Goal: Transaction & Acquisition: Book appointment/travel/reservation

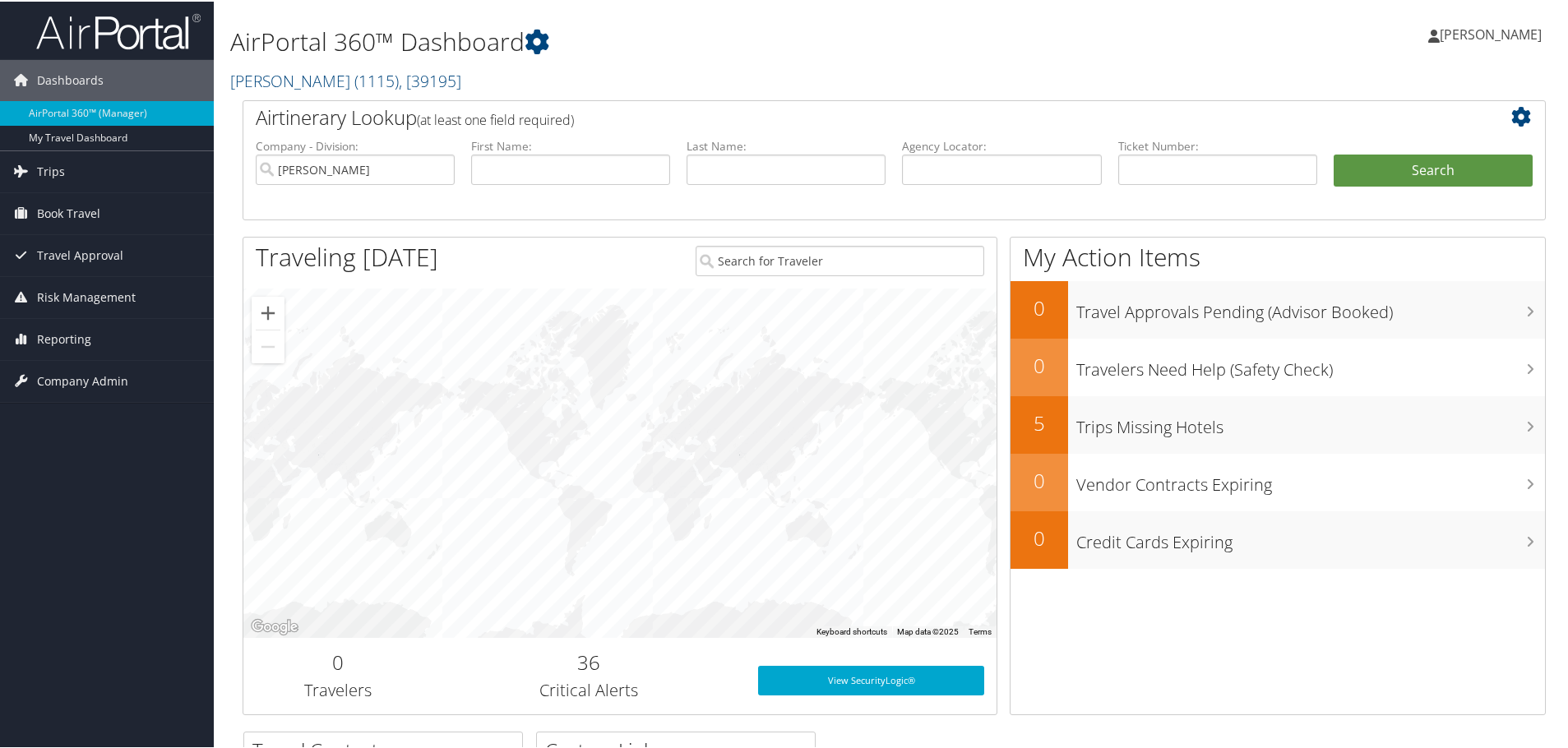
click at [105, 202] on link "Book Travel" at bounding box center [107, 212] width 214 height 41
click at [96, 301] on link "Book/Manage Online Trips" at bounding box center [107, 295] width 214 height 25
click at [152, 286] on link "Book/Manage Online Trips" at bounding box center [107, 295] width 214 height 25
